Goal: Task Accomplishment & Management: Manage account settings

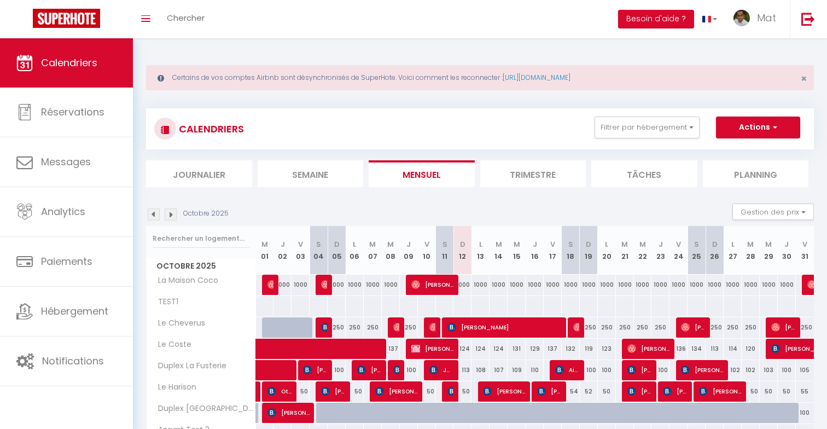
select select
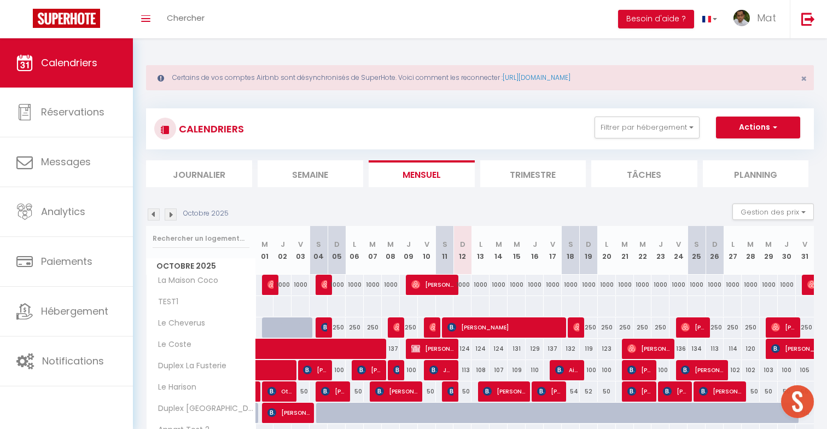
scroll to position [480, 0]
click at [446, 388] on div at bounding box center [451, 391] width 18 height 21
click at [450, 393] on img at bounding box center [452, 391] width 9 height 9
select select "OK"
select select "KO"
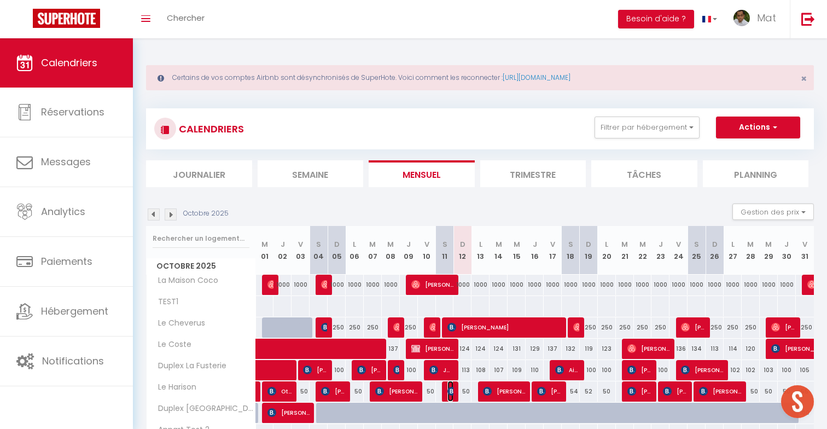
select select "0"
select select "1"
select select
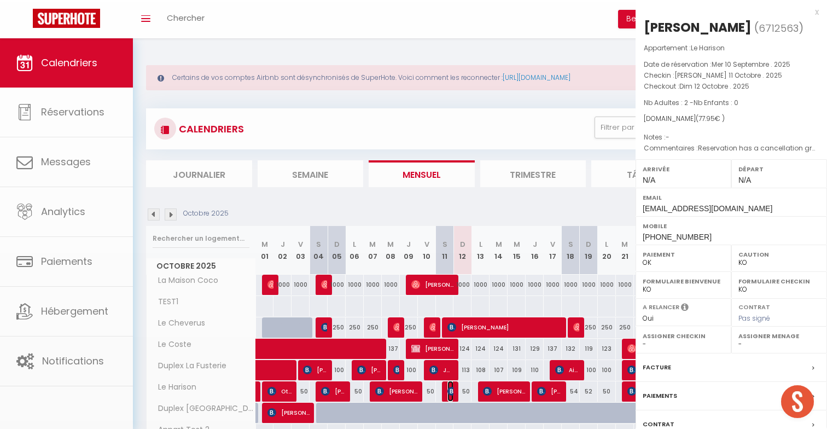
select select "32380"
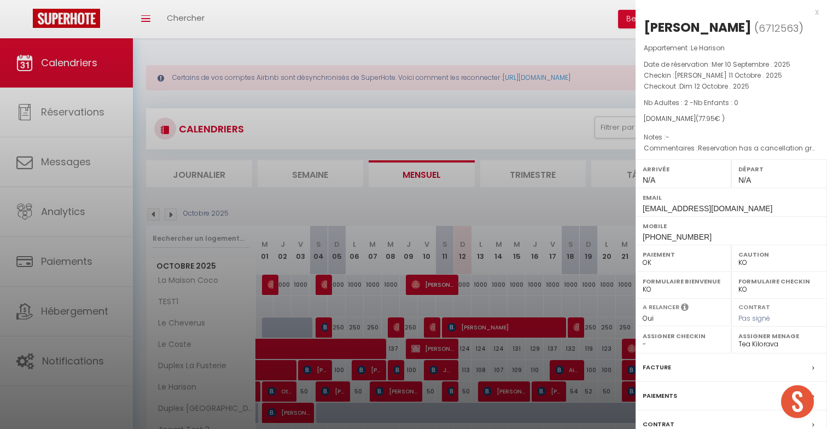
click at [450, 393] on div at bounding box center [413, 214] width 827 height 429
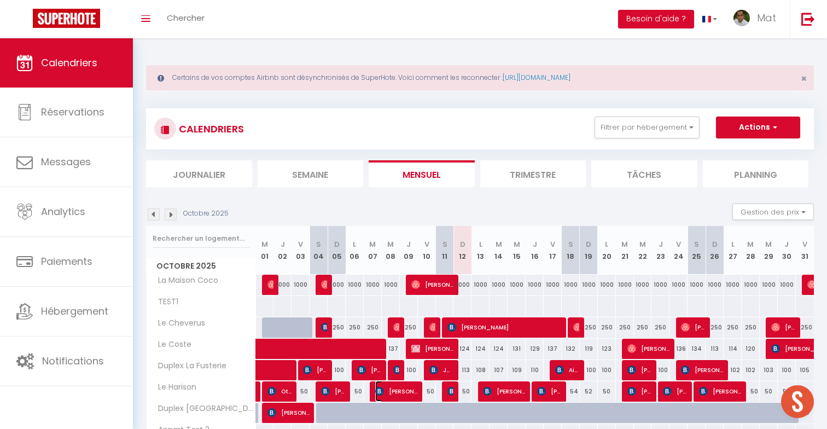
click at [386, 393] on span "[PERSON_NAME]" at bounding box center [396, 391] width 42 height 21
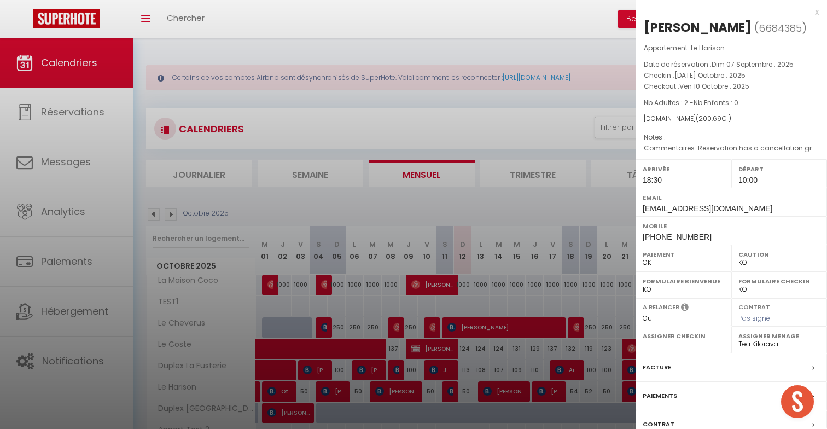
click at [386, 393] on div at bounding box center [413, 214] width 827 height 429
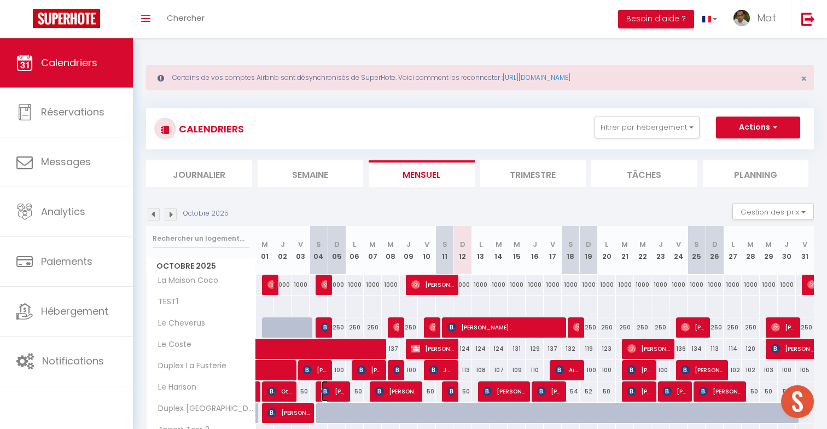
click at [341, 392] on span "[PERSON_NAME]" at bounding box center [333, 391] width 24 height 21
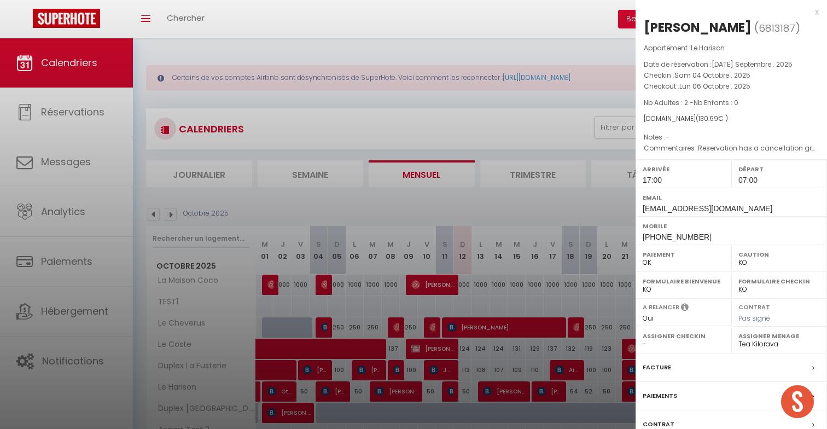
click at [341, 392] on div at bounding box center [413, 214] width 827 height 429
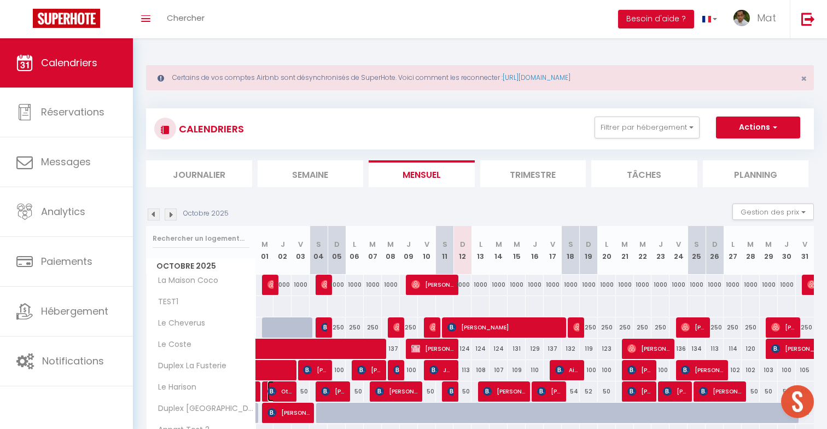
click at [286, 392] on span "Othman Damou" at bounding box center [280, 391] width 24 height 21
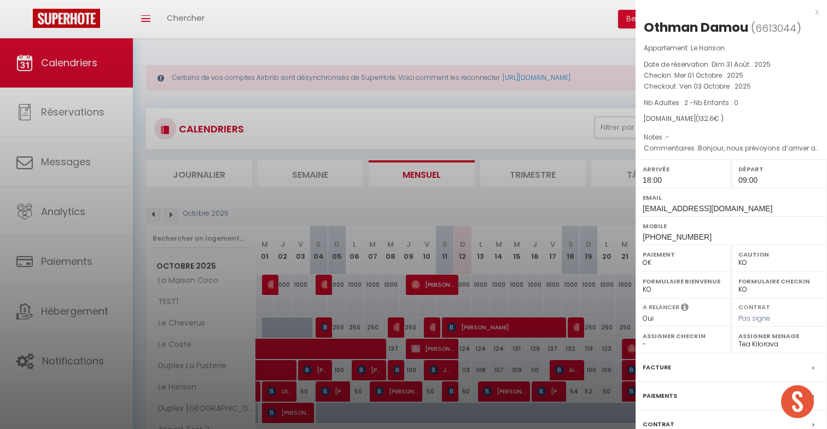
click at [286, 392] on div at bounding box center [413, 214] width 827 height 429
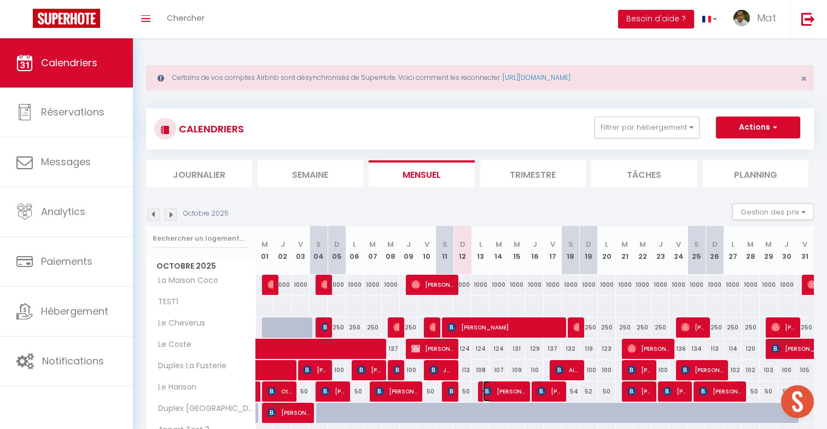
click at [508, 391] on span "[PERSON_NAME]" at bounding box center [504, 391] width 42 height 21
select select "0"
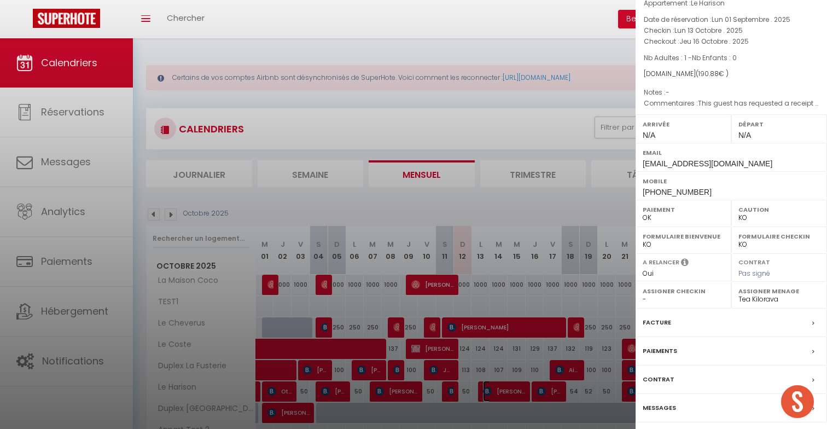
scroll to position [81, 0]
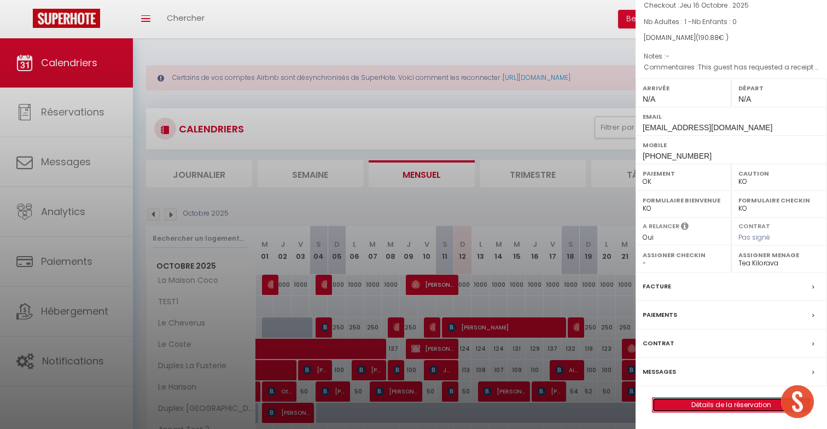
click at [689, 405] on link "Détails de la réservation" at bounding box center [732, 405] width 158 height 14
select select
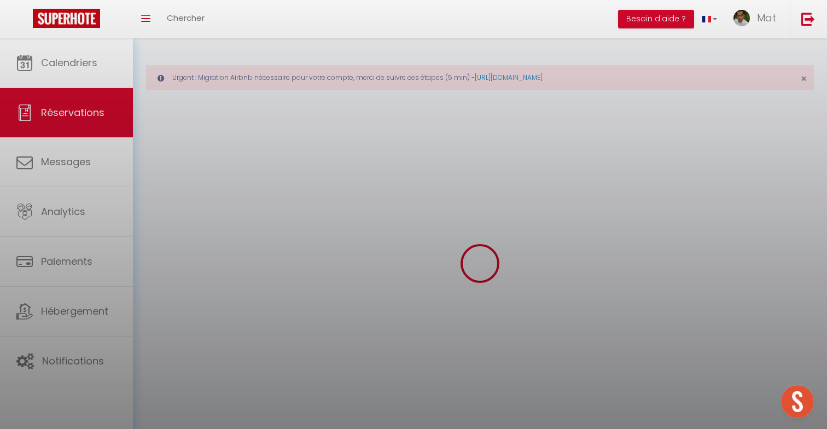
select select
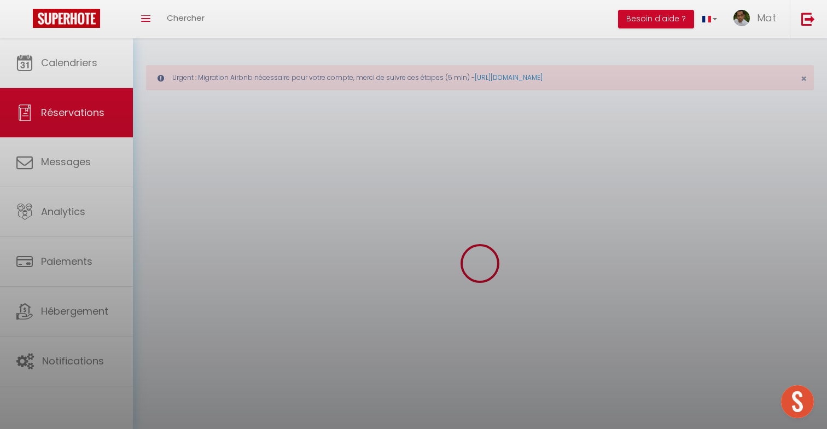
select select
checkbox input "false"
select select
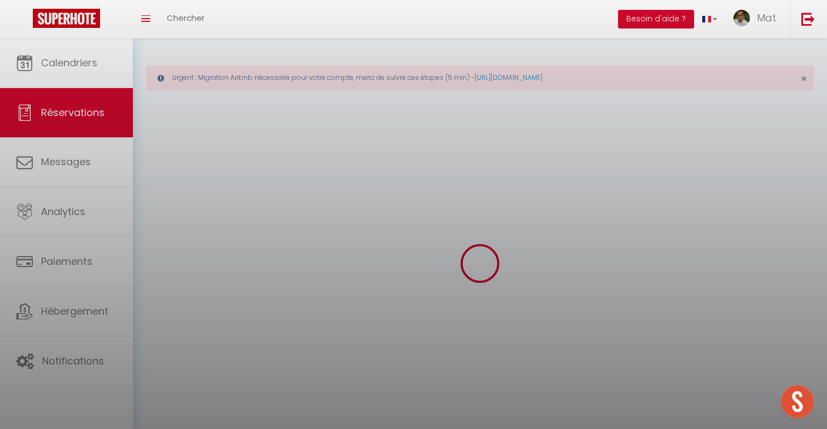
select select
checkbox input "false"
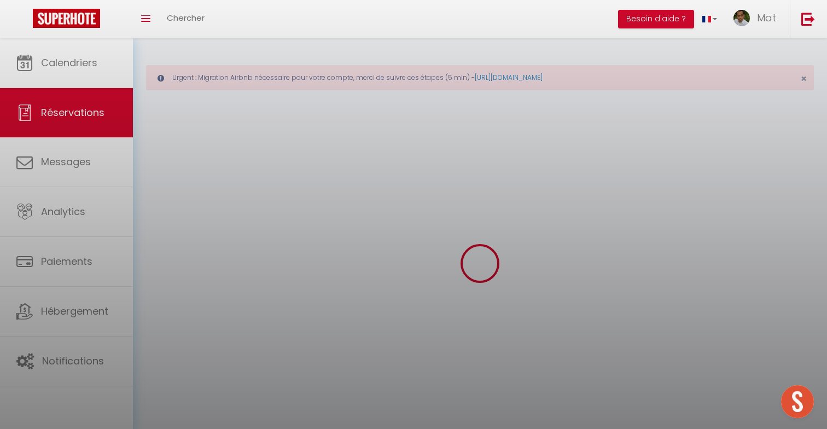
select select
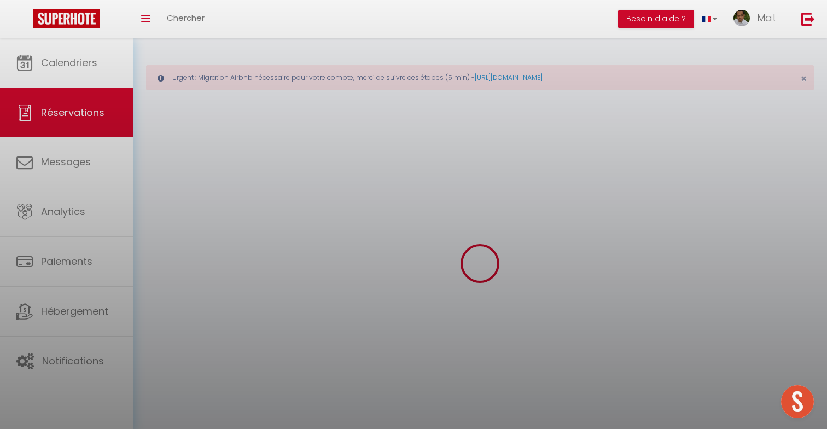
select select
checkbox input "false"
select select
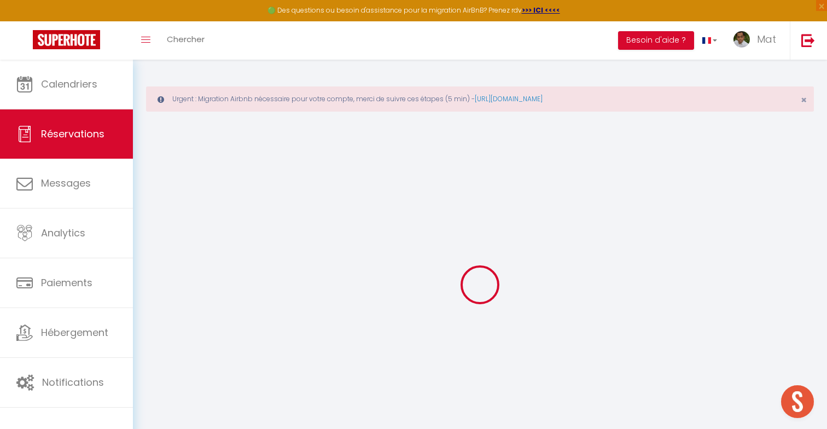
type input "[PERSON_NAME]"
type input "[EMAIL_ADDRESS][DOMAIN_NAME]"
type input "[PHONE_NUMBER]"
type input "."
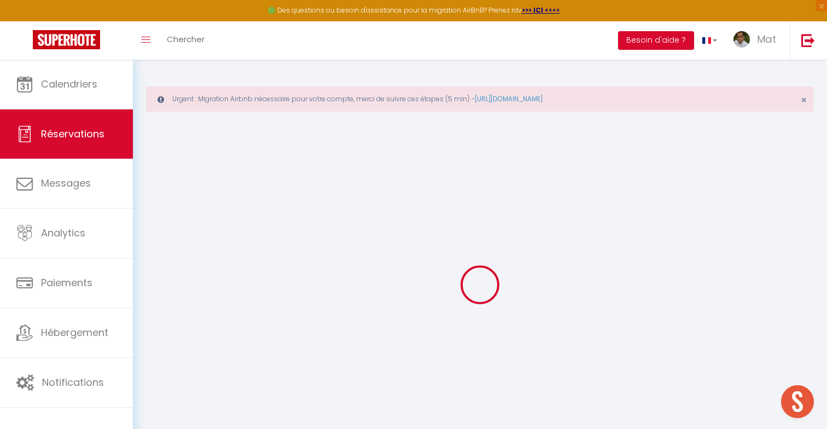
select select "FR"
type input "30.77"
select select "50477"
select select "1"
select select
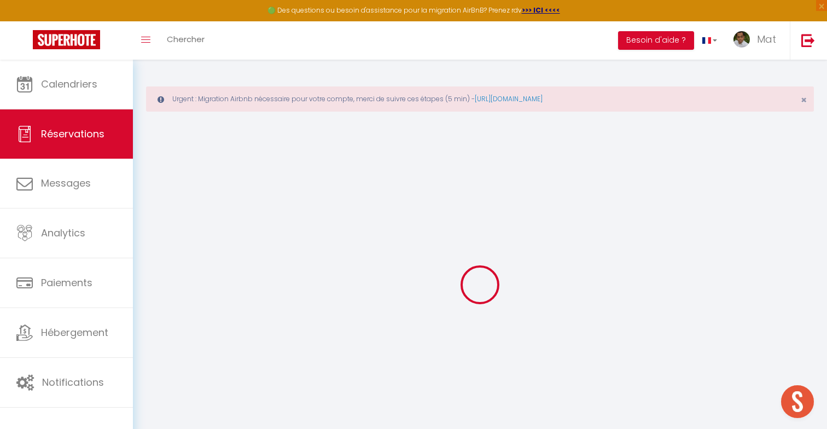
select select
type input "1"
select select "12"
select select
type input "151"
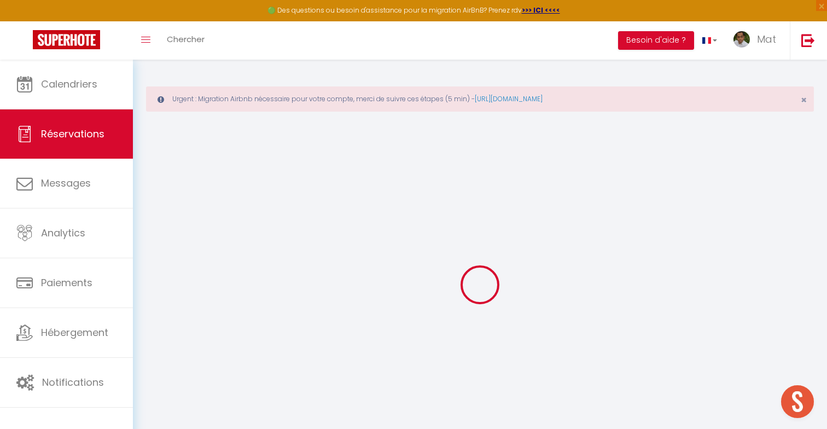
checkbox input "false"
type input "0"
select select "2"
type input "0"
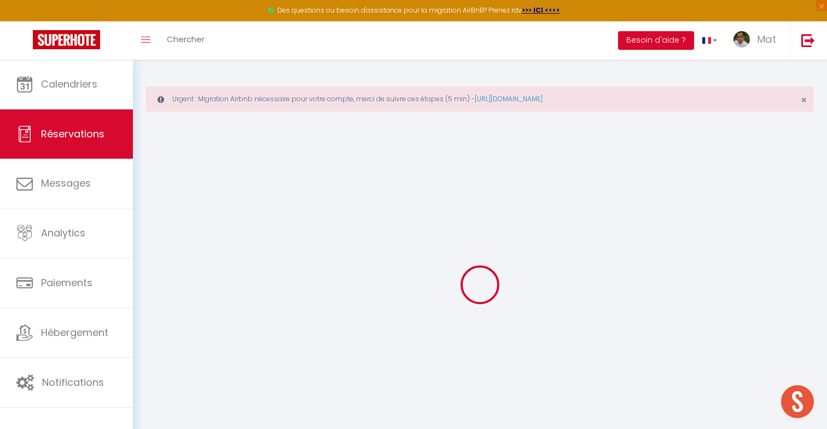
type input "0"
select select
select select "14"
checkbox input "false"
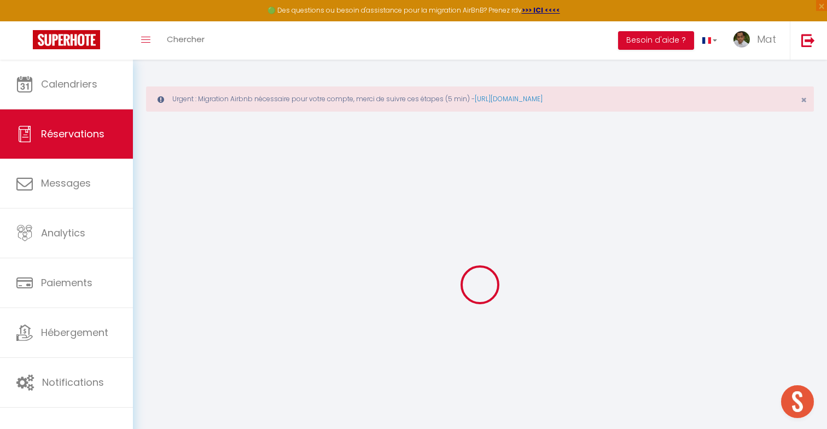
select select
checkbox input "false"
select select
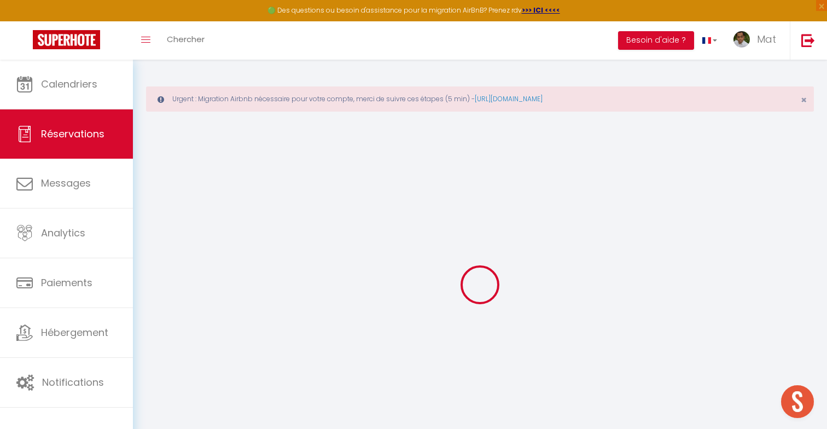
checkbox input "false"
type textarea "This guest has requested a receipt for their stay."
type input "30"
type input "9.88"
select select
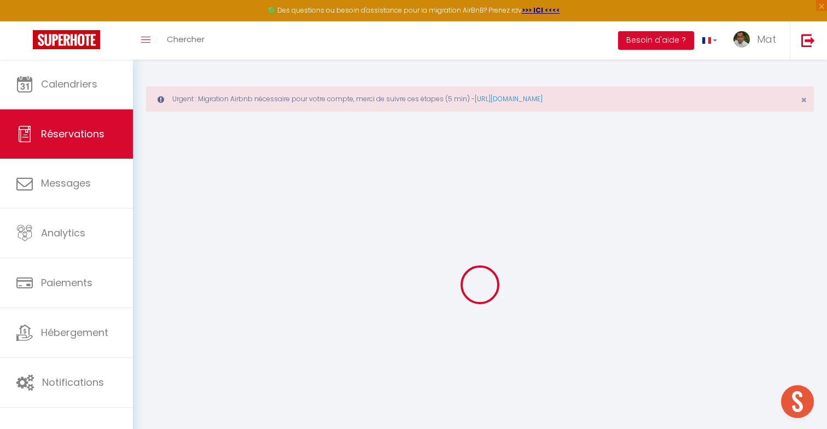
select select
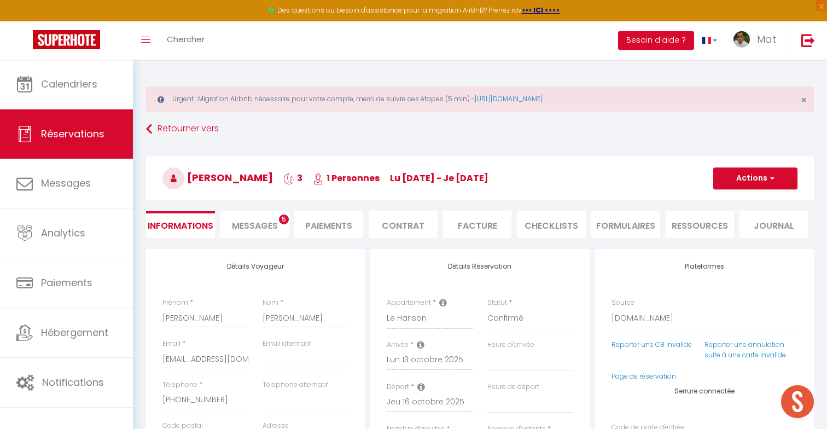
checkbox input "false"
select select
click at [288, 214] on li "Messages 5" at bounding box center [255, 224] width 69 height 27
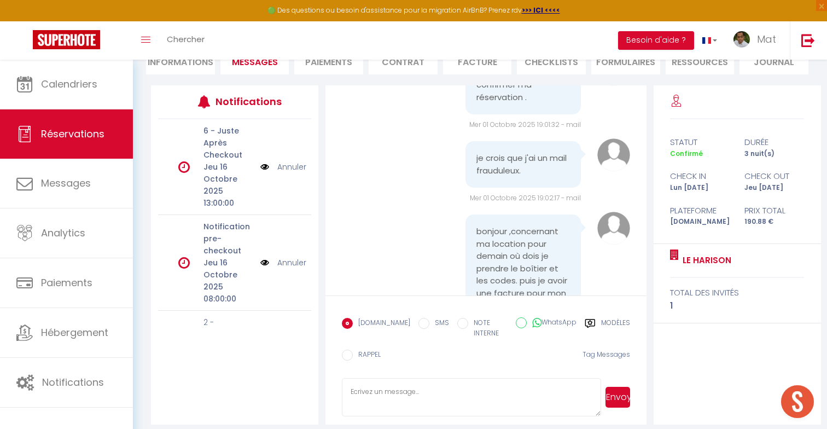
scroll to position [1677, 0]
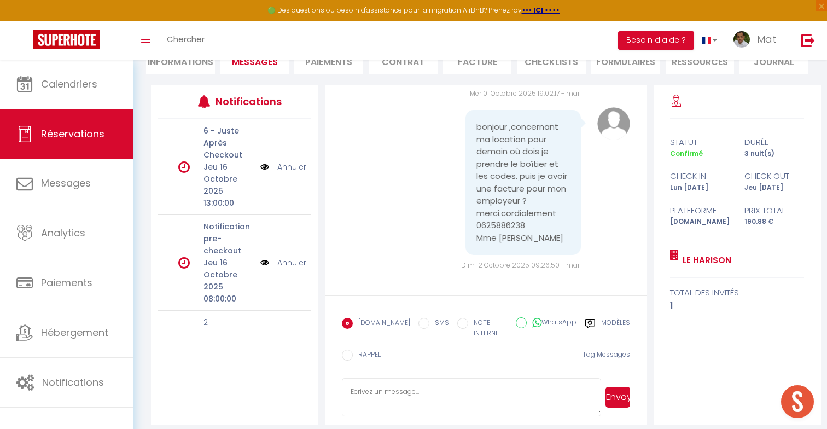
click at [617, 324] on label "Modèles" at bounding box center [615, 329] width 29 height 22
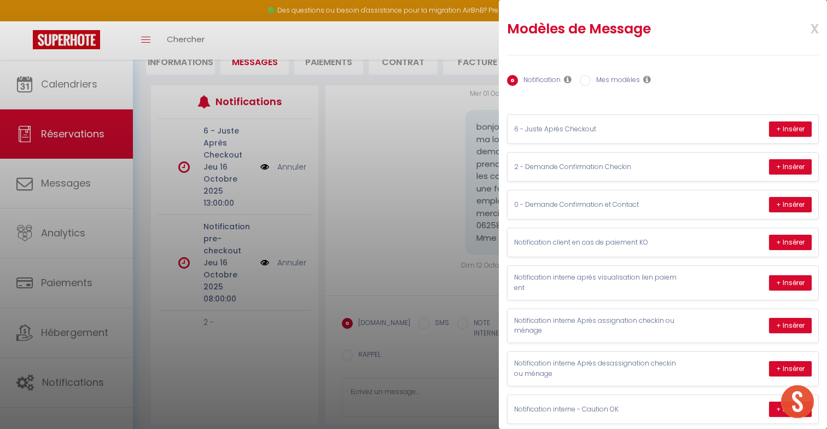
scroll to position [200, 0]
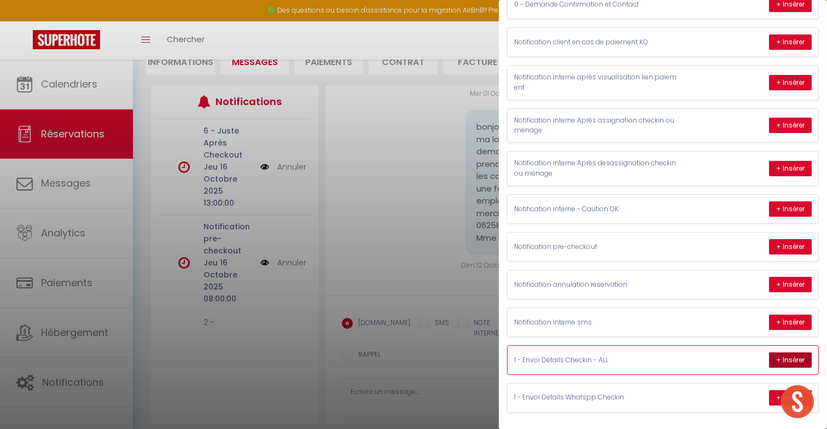
click at [791, 360] on button "+ Insérer" at bounding box center [790, 359] width 43 height 15
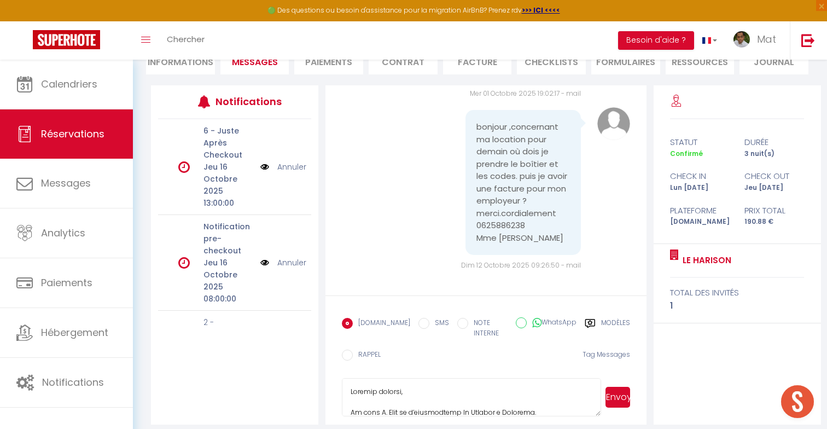
click at [578, 384] on textarea at bounding box center [471, 397] width 259 height 38
click at [384, 383] on textarea at bounding box center [471, 397] width 259 height 38
drag, startPoint x: 415, startPoint y: 383, endPoint x: 415, endPoint y: 375, distance: 8.2
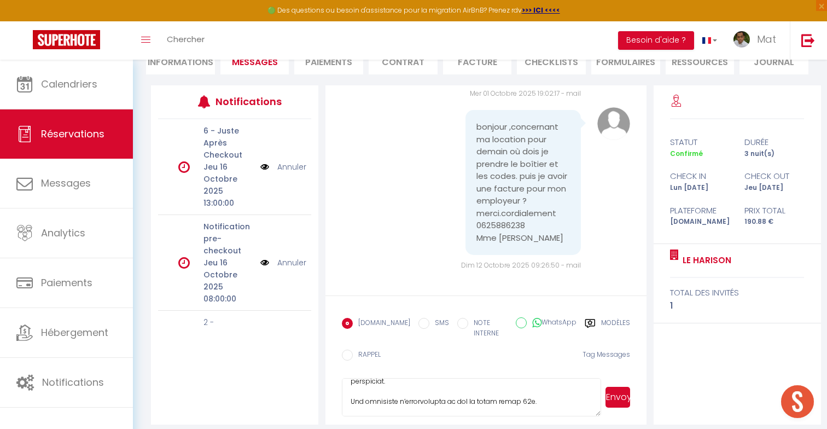
click at [415, 378] on textarea at bounding box center [471, 397] width 259 height 38
click at [415, 379] on textarea at bounding box center [471, 397] width 259 height 38
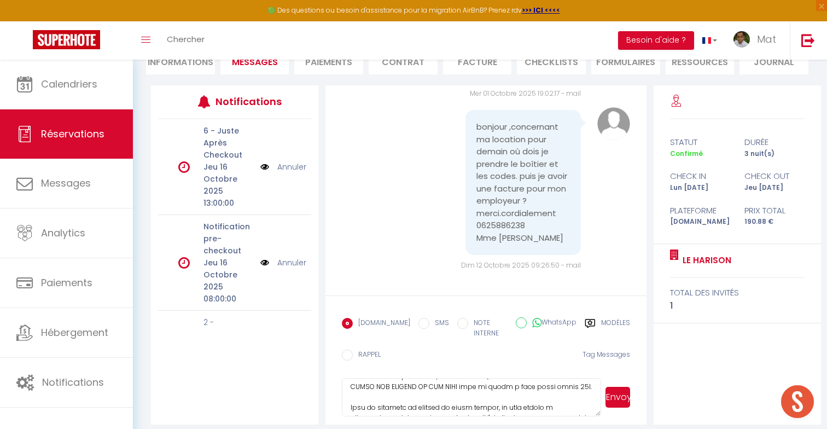
scroll to position [437, 0]
type textarea "Loremip, Do sita C. Adip el s’doeiusmodte In Utlabor e Dolorema. Al enim admini…"
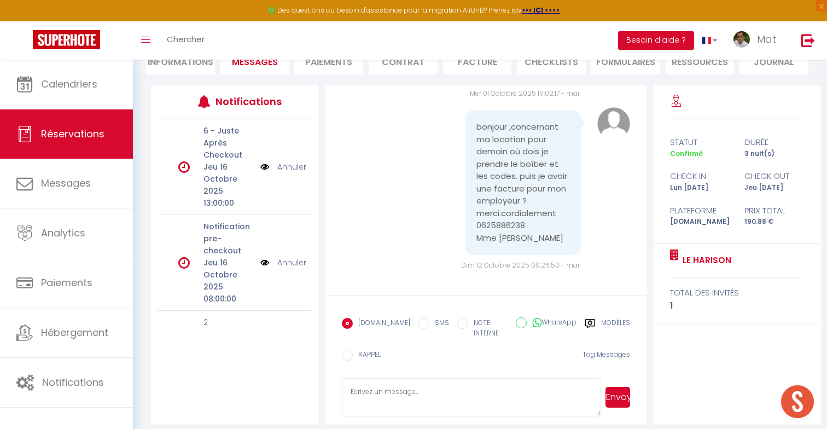
scroll to position [0, 0]
